Goal: Register for event/course

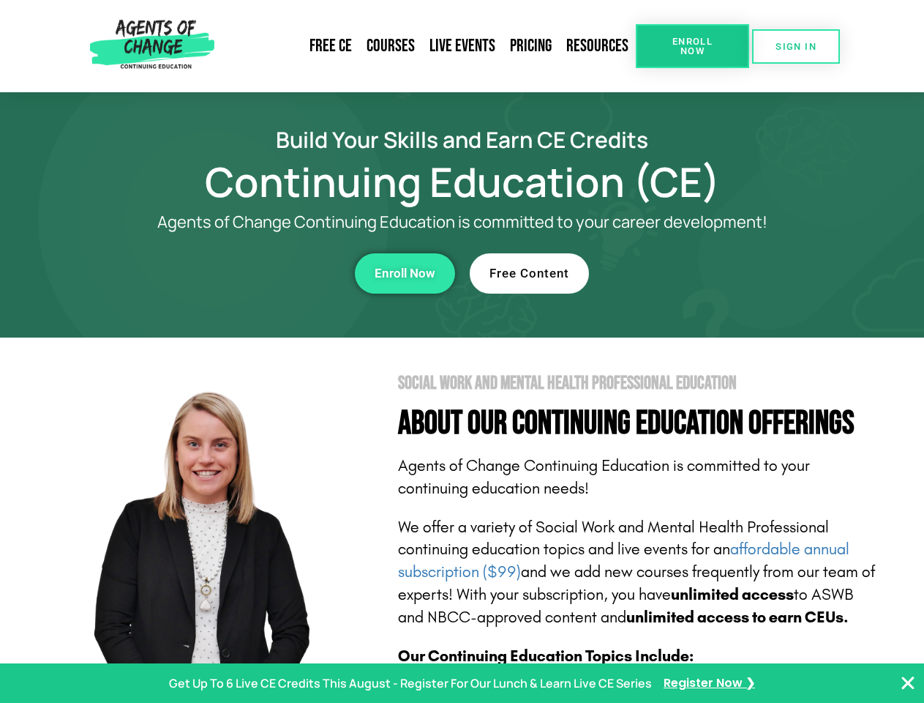
click at [462, 351] on section "Social Work and Mental Health Professional Education About Our Continuing Educa…" at bounding box center [462, 644] width 924 height 615
click at [692, 46] on span "Enroll Now" at bounding box center [692, 46] width 67 height 19
click at [796, 46] on span "SIGN IN" at bounding box center [796, 47] width 41 height 10
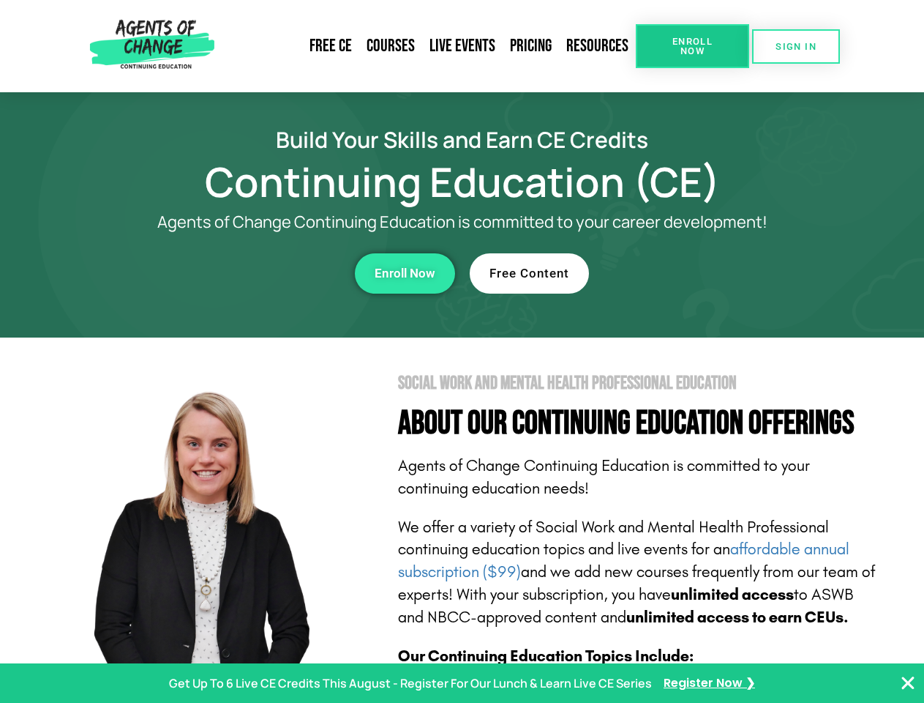
click at [254, 273] on div "Enroll Now" at bounding box center [254, 273] width 403 height 40
click at [405, 273] on span "Enroll Now" at bounding box center [405, 273] width 61 height 12
click at [671, 273] on div "Free Content" at bounding box center [671, 273] width 403 height 40
